Goal: Task Accomplishment & Management: Manage account settings

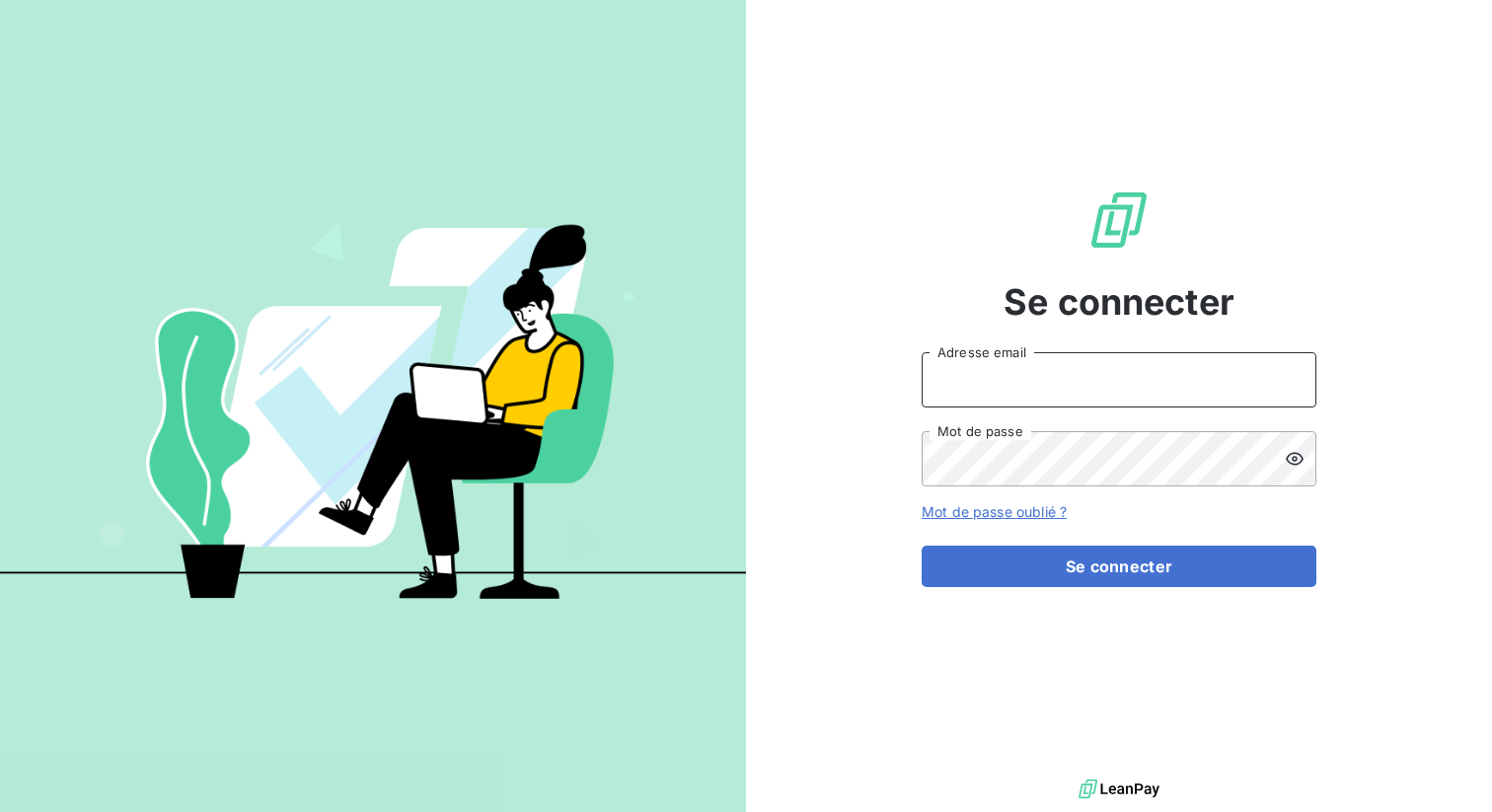
click at [1008, 387] on input "Adresse email" at bounding box center [1119, 380] width 395 height 56
type input "admin@vocalcom"
click at [921, 546] on button "Se connecter" at bounding box center [1119, 567] width 395 height 42
